Goal: Task Accomplishment & Management: Manage account settings

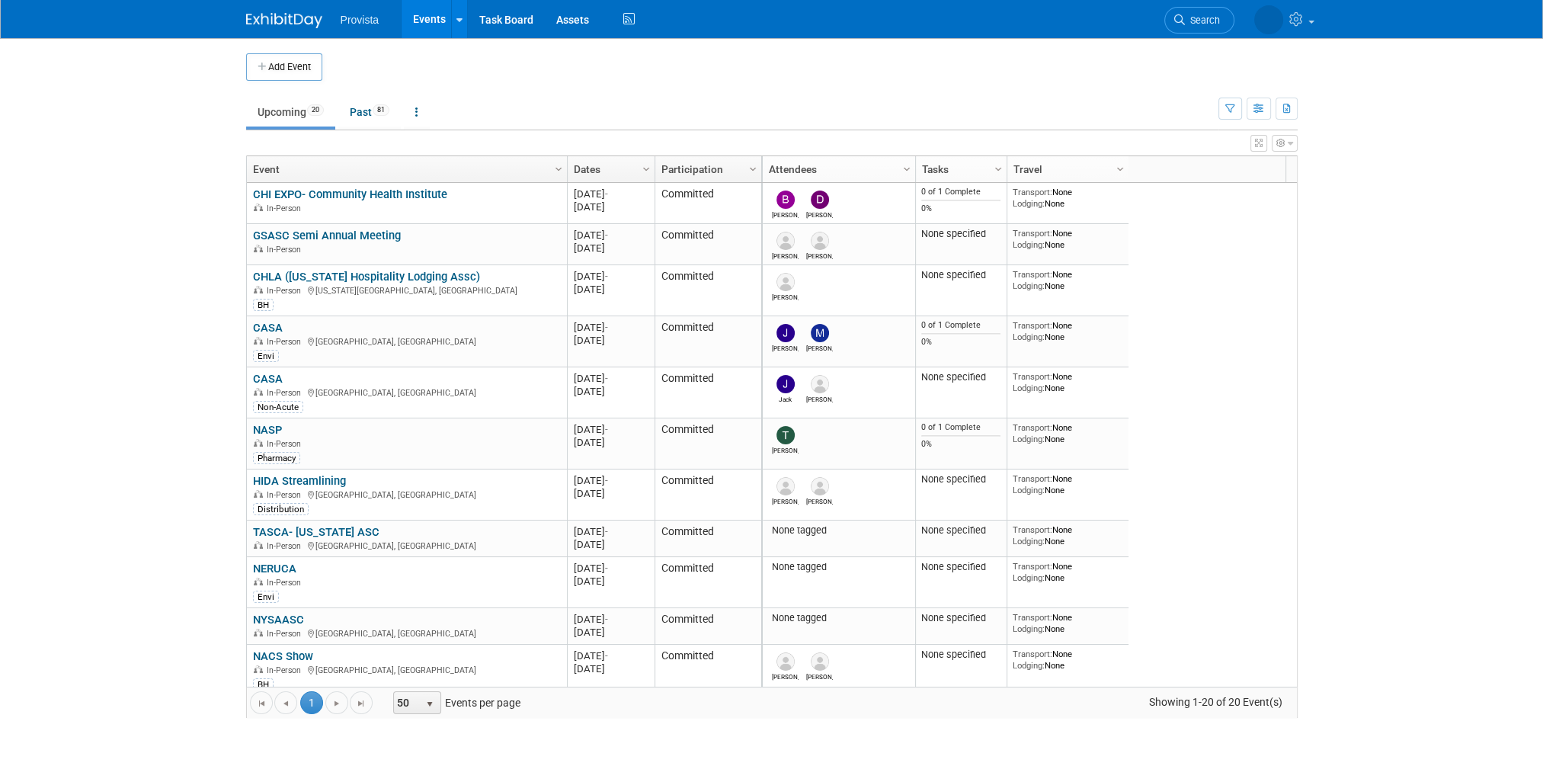
scroll to position [366, 0]
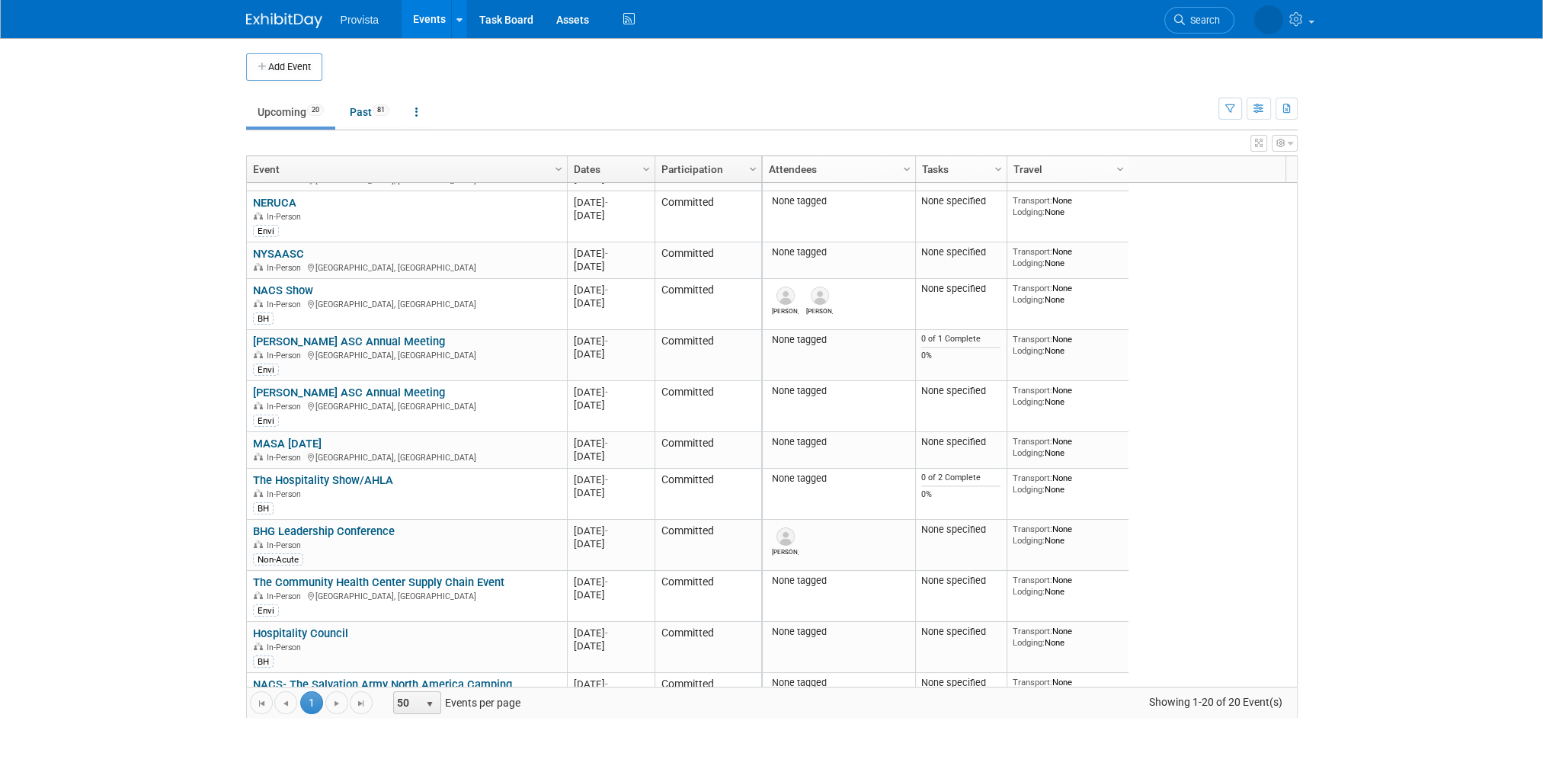
click at [1485, 198] on body "Provista Events Add Event Bulk Upload Events Shareable Event Boards Recently Vi…" at bounding box center [771, 391] width 1543 height 782
click at [286, 199] on link "NERUCA" at bounding box center [274, 203] width 43 height 14
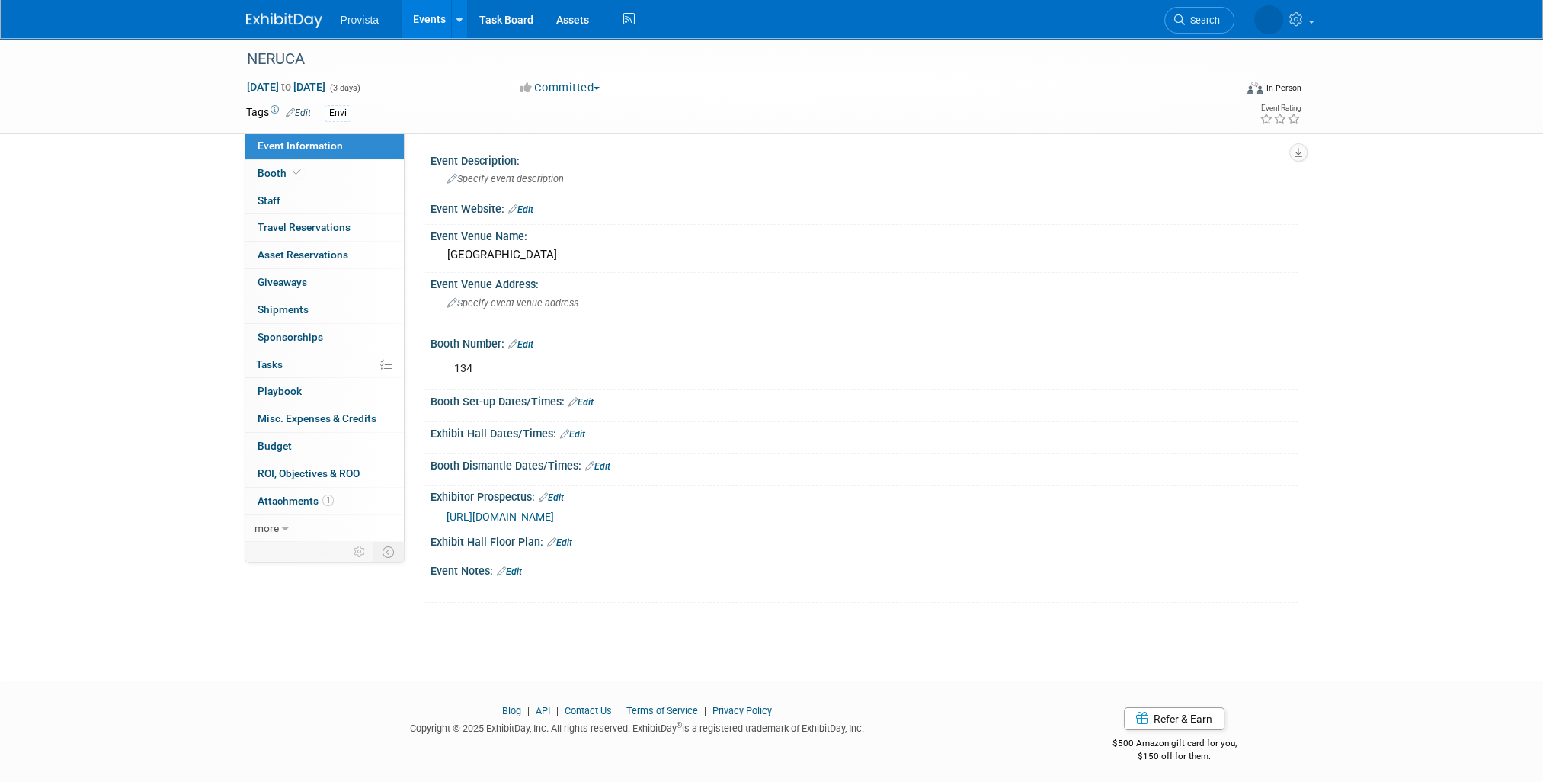
click at [272, 172] on span "Booth" at bounding box center [281, 173] width 46 height 12
select select "No"
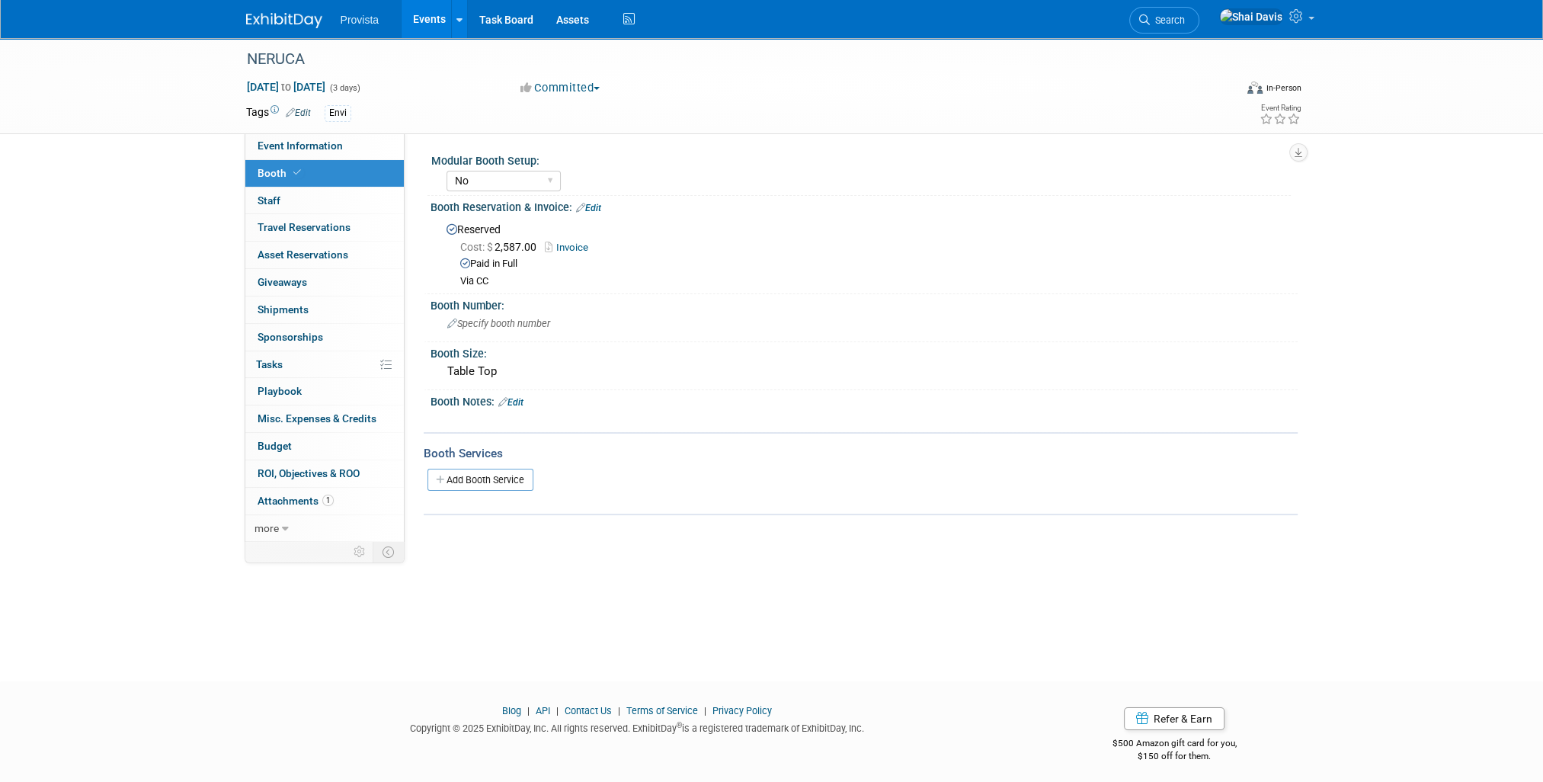
click at [484, 325] on span "Specify booth number" at bounding box center [498, 323] width 103 height 11
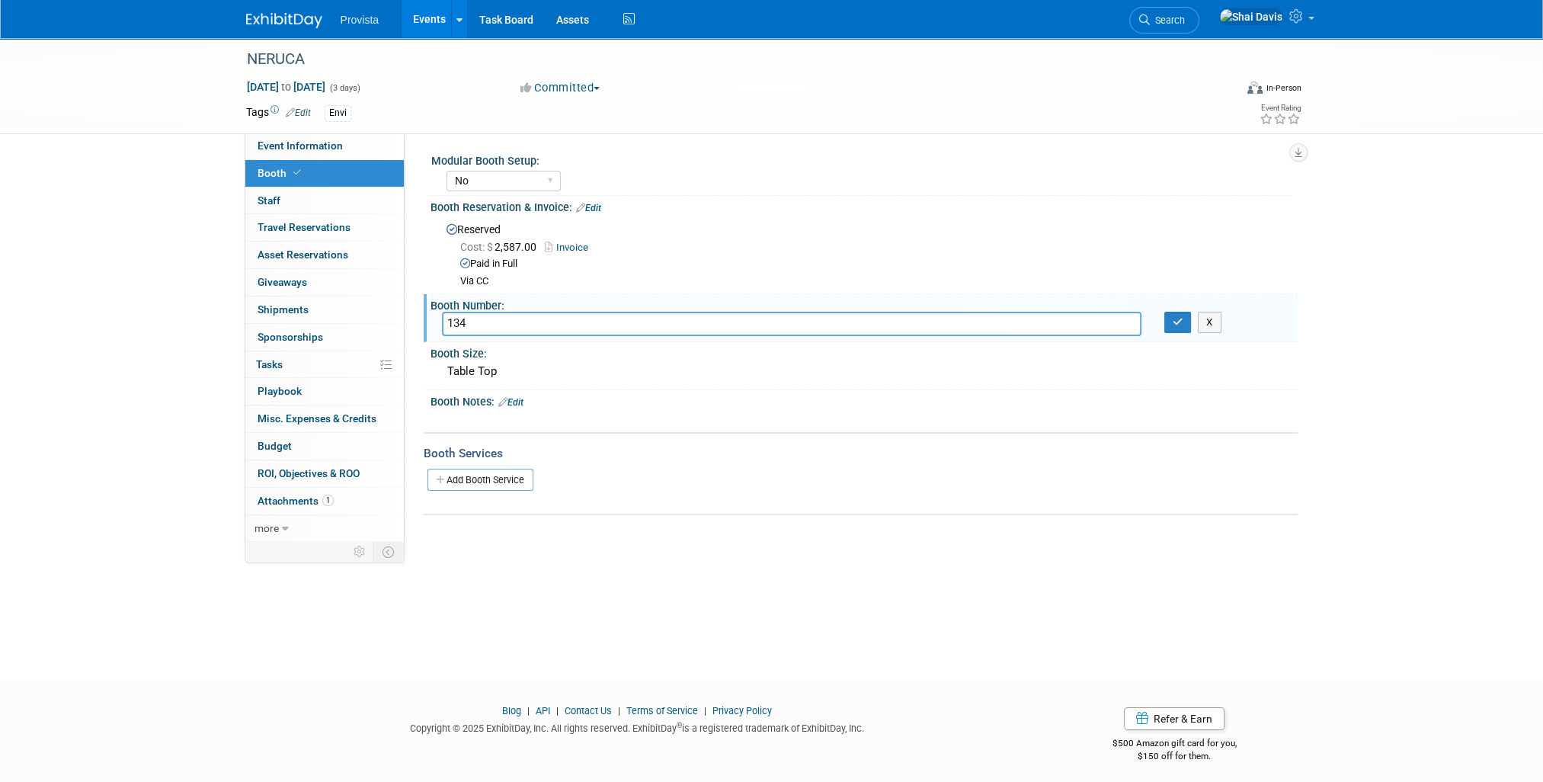
type input "134"
click at [1173, 325] on icon "button" at bounding box center [1177, 322] width 11 height 10
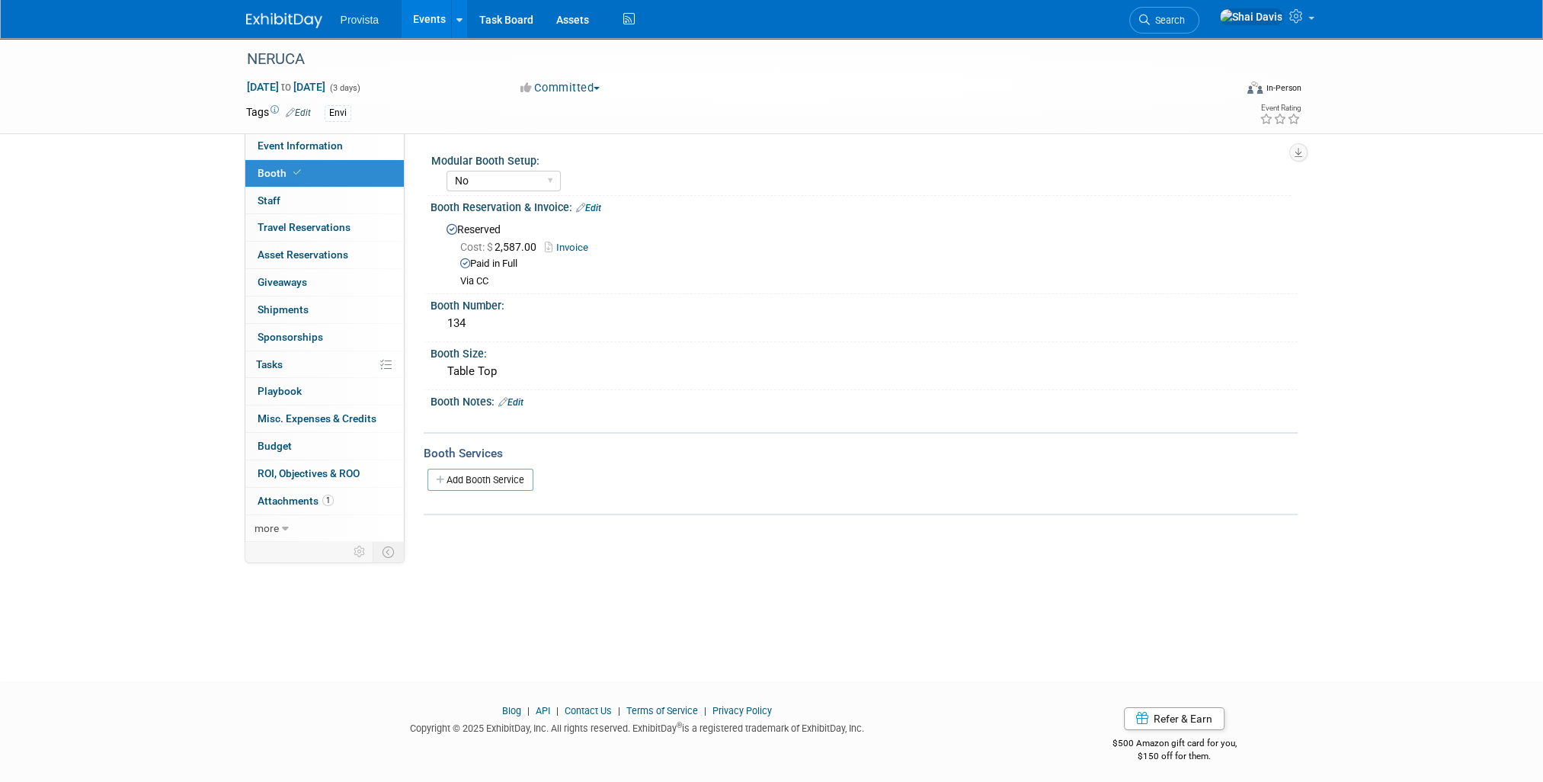
click at [417, 9] on link "Events" at bounding box center [429, 19] width 56 height 38
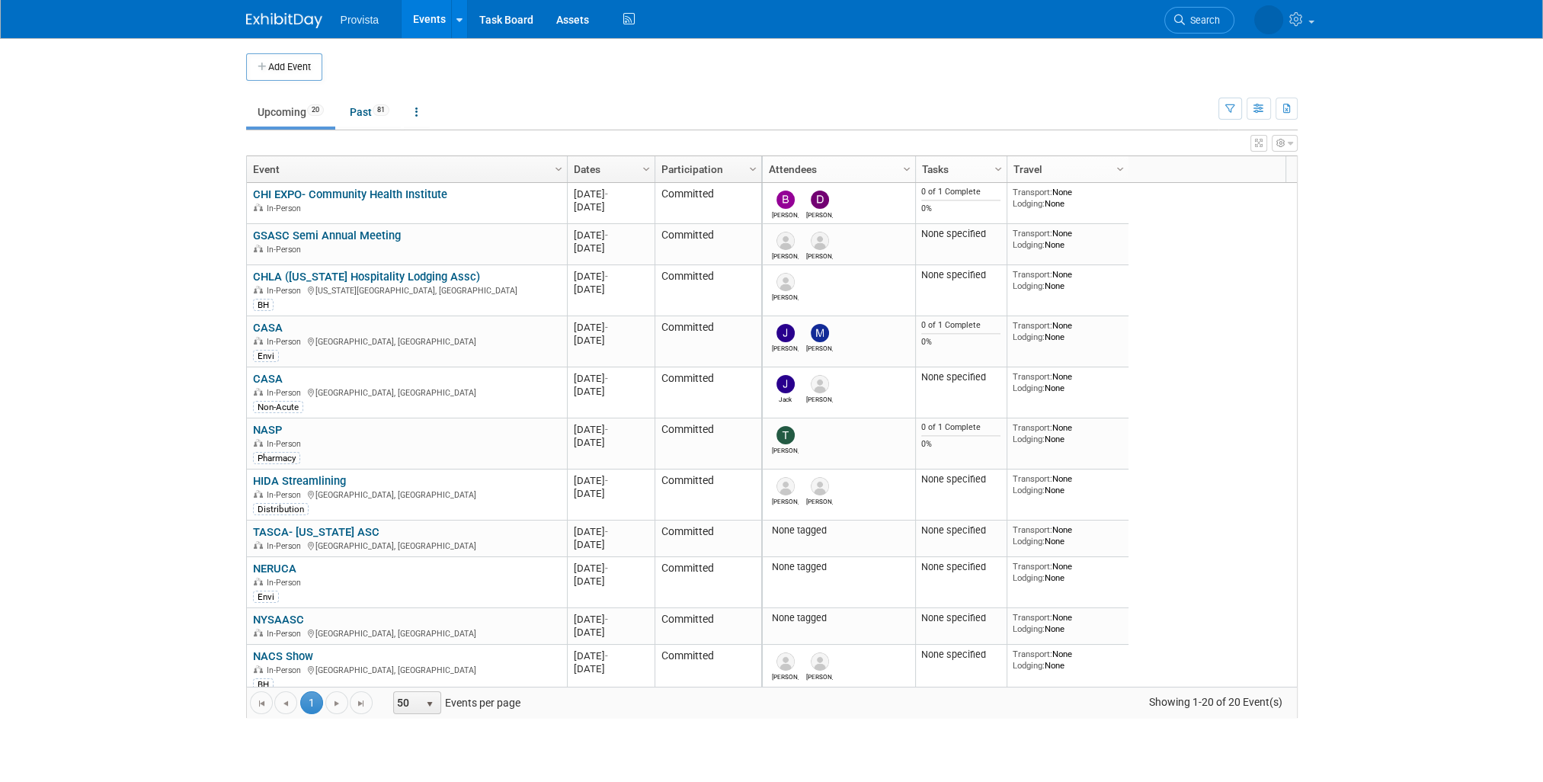
click at [359, 233] on link "GSASC Semi Annual Meeting" at bounding box center [327, 236] width 148 height 14
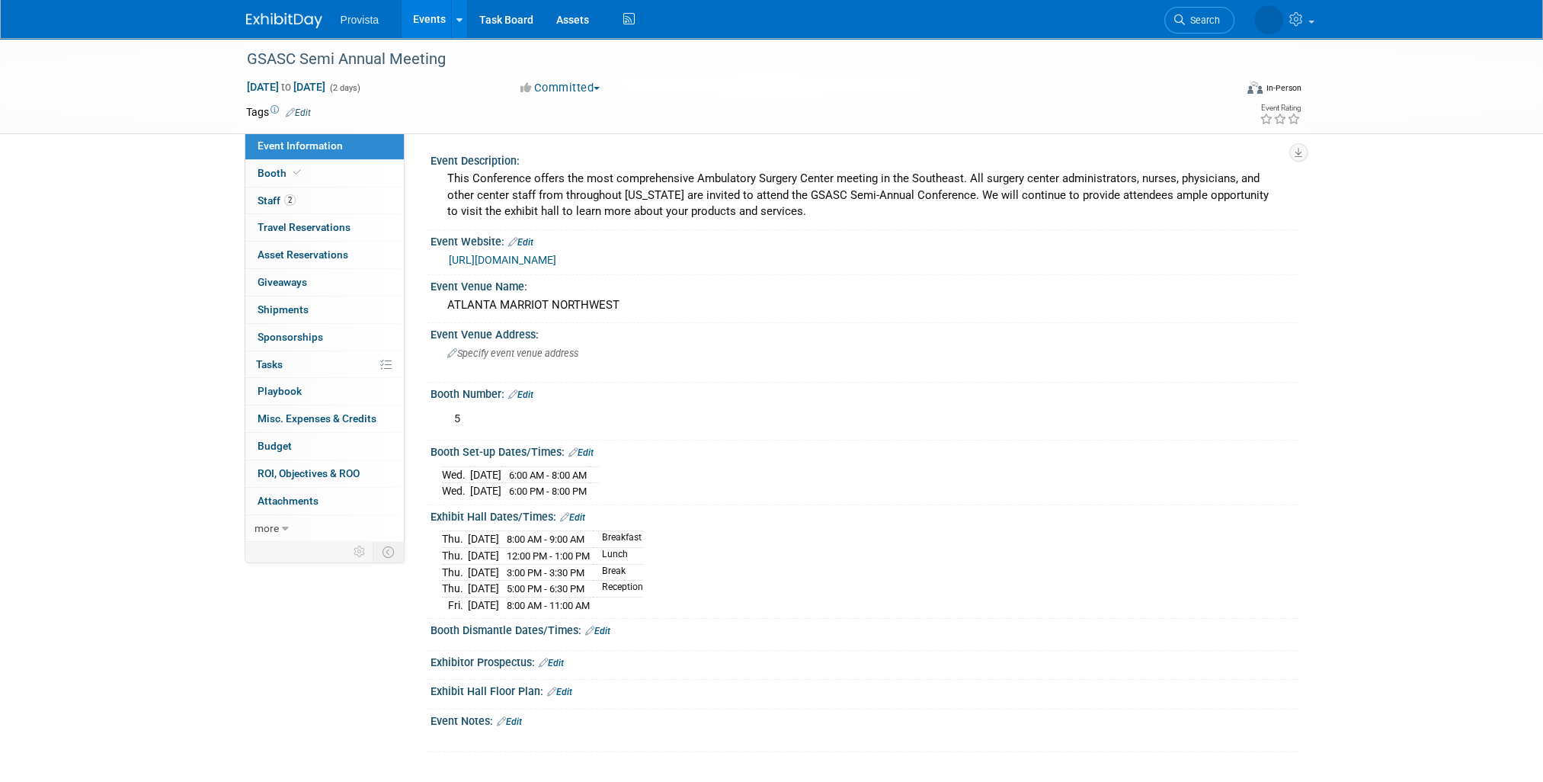
click at [301, 205] on link "2 Staff 2" at bounding box center [324, 200] width 158 height 27
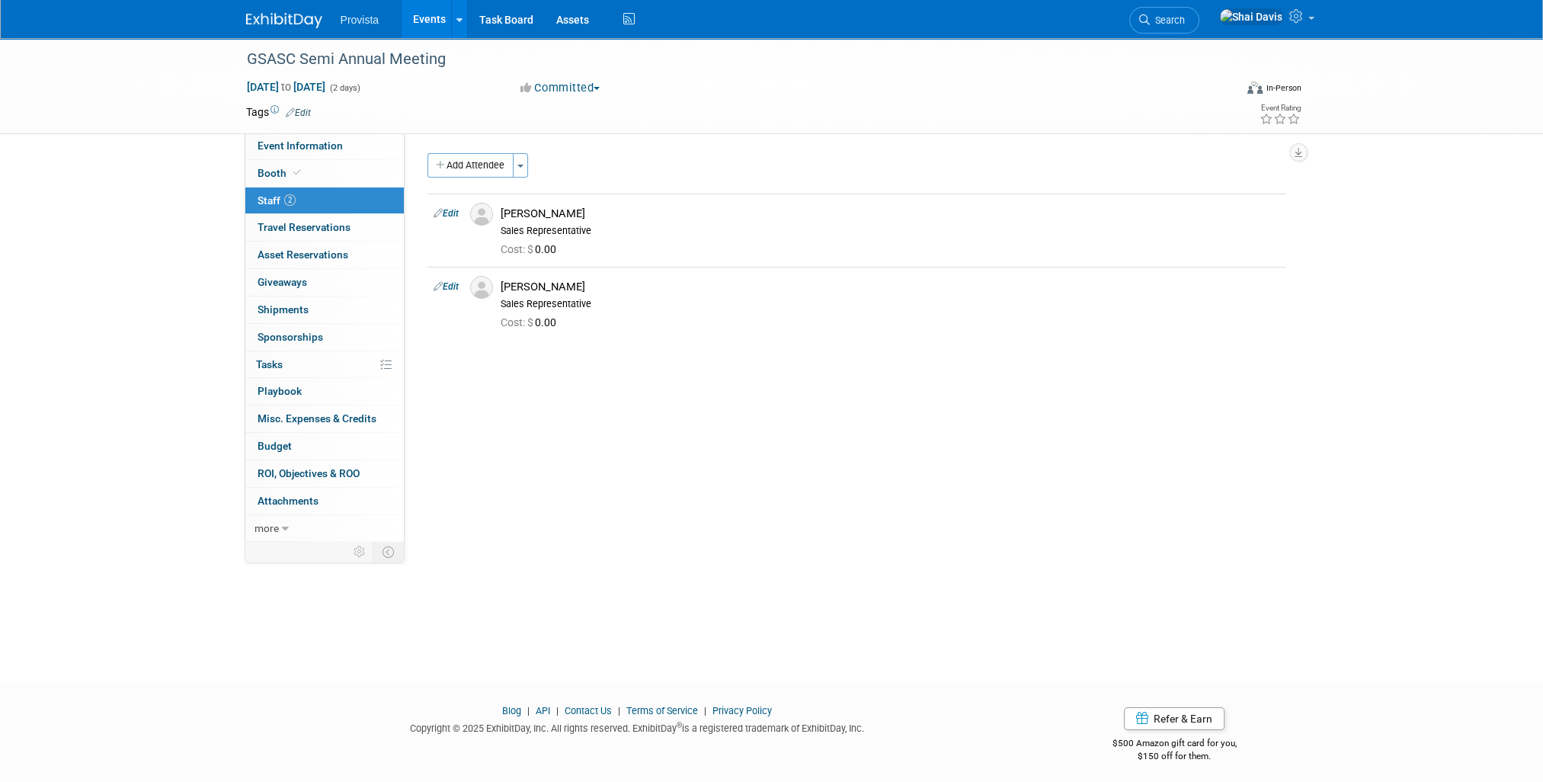
click at [427, 21] on link "Events" at bounding box center [429, 19] width 56 height 38
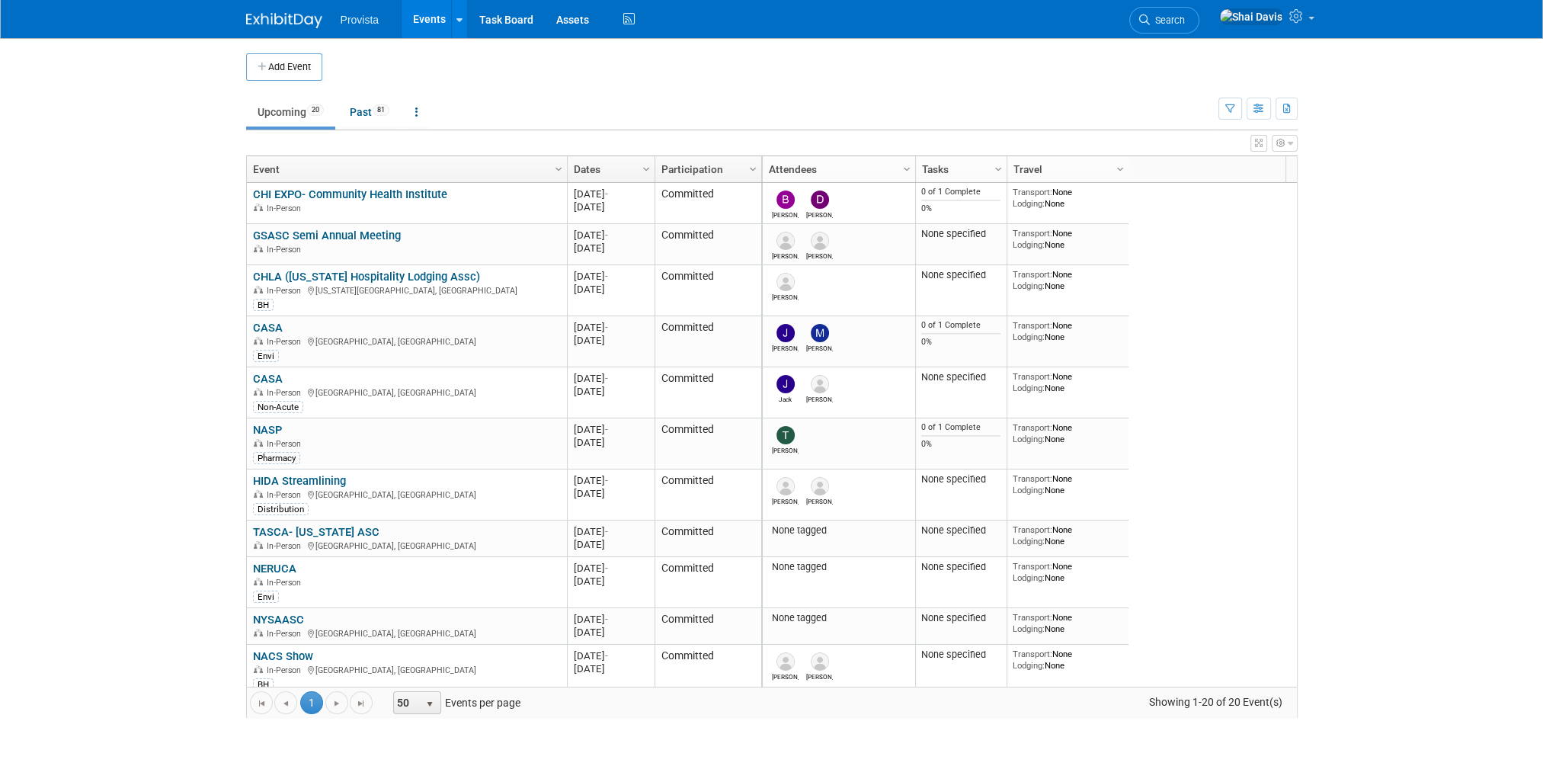
click at [1456, 347] on body "Provista Events Add Event Bulk Upload Events Shareable Event Boards Recently Vi…" at bounding box center [771, 391] width 1543 height 782
